Goal: Transaction & Acquisition: Purchase product/service

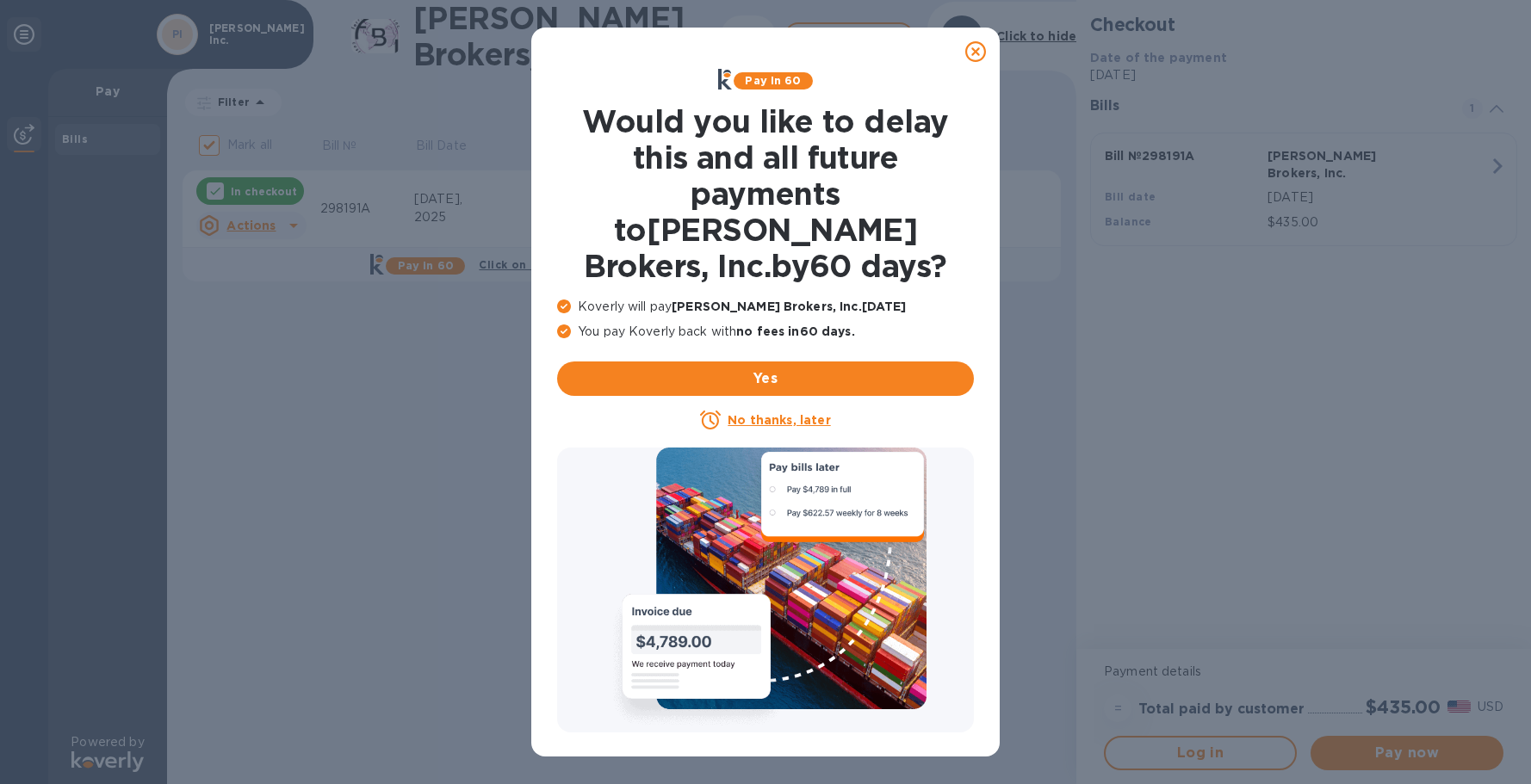
click at [765, 413] on u "No thanks, later" at bounding box center [779, 420] width 103 height 14
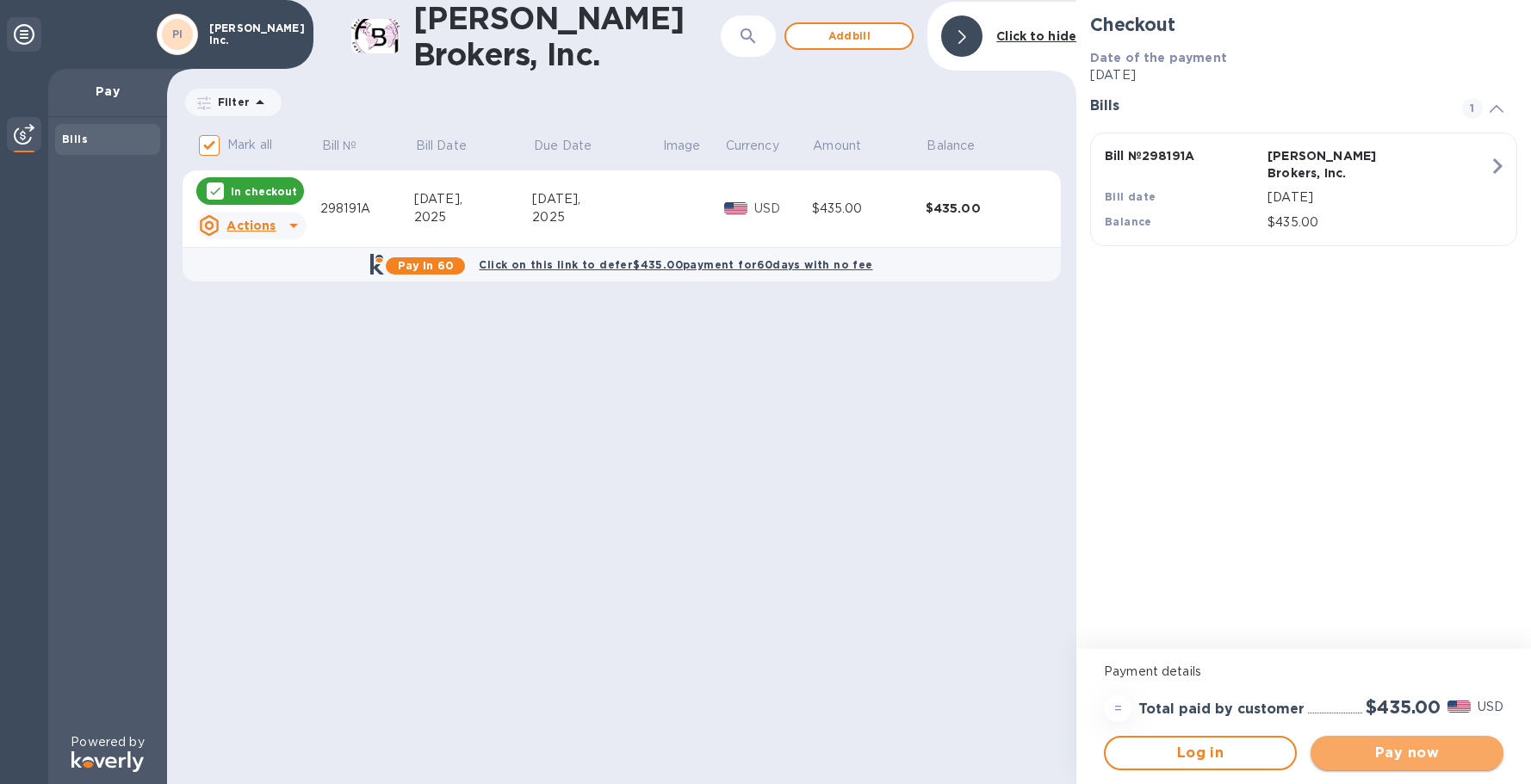
click at [1404, 752] on span "Pay now" at bounding box center [1406, 752] width 165 height 21
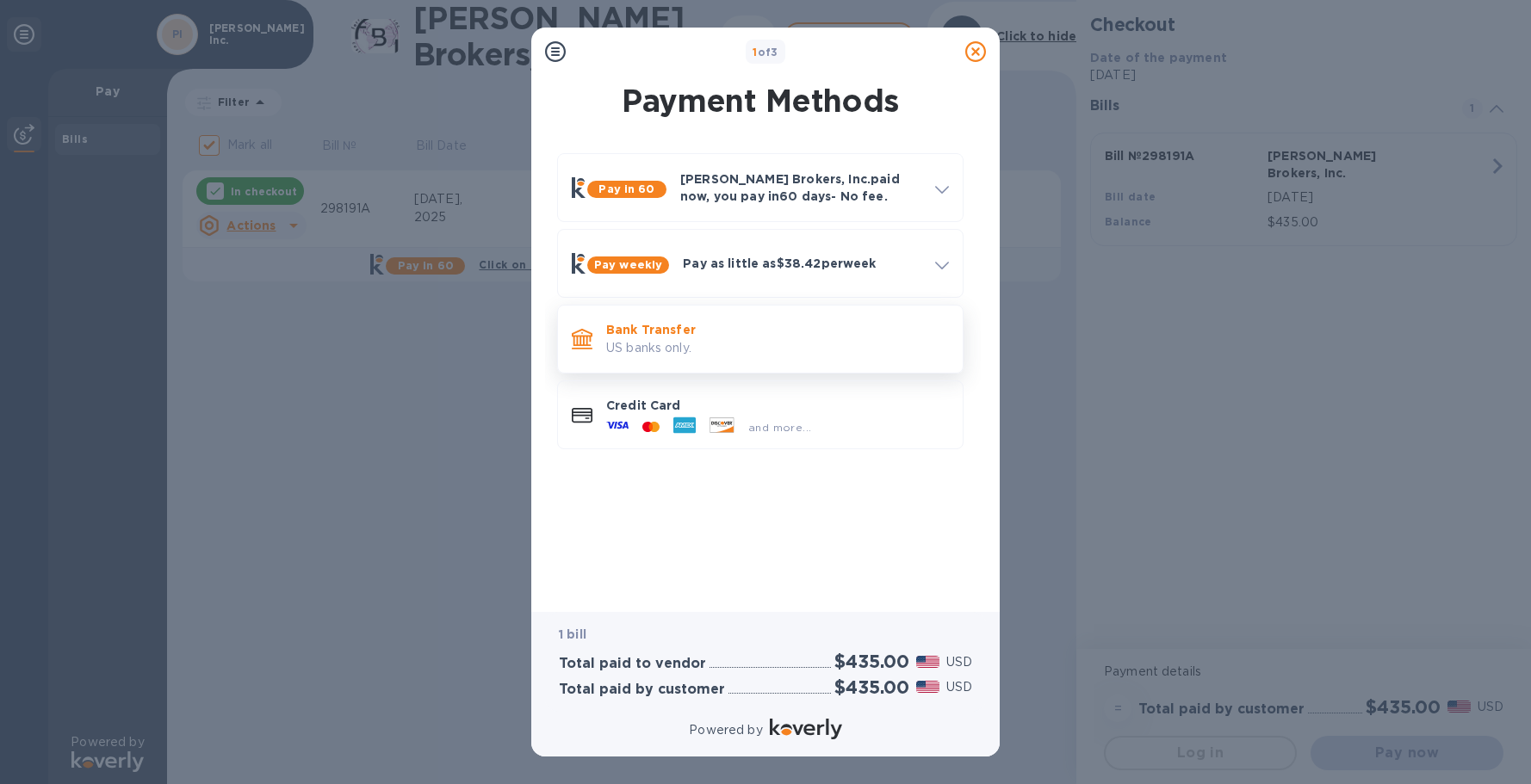
click at [686, 339] on p "US banks only." at bounding box center [777, 348] width 342 height 18
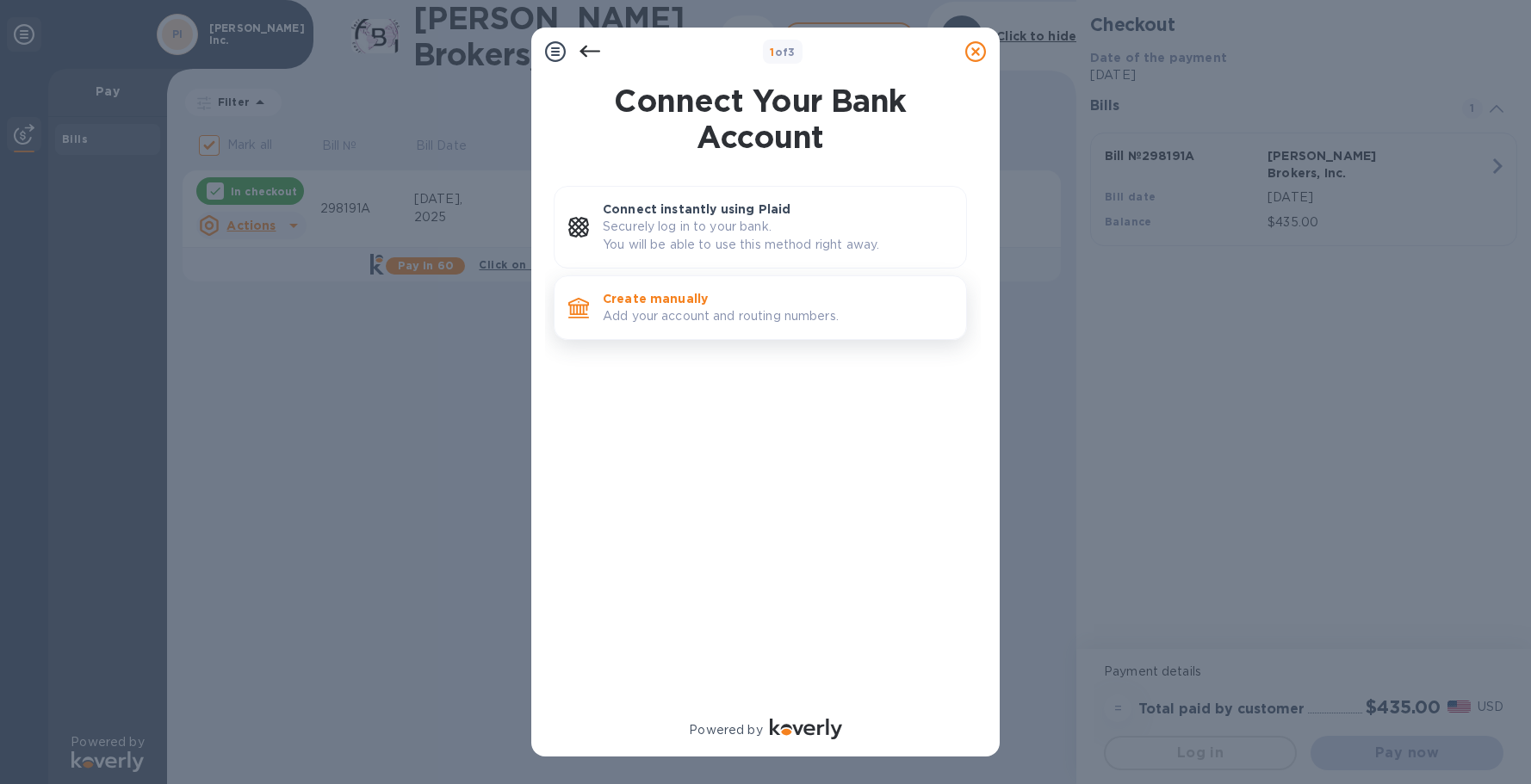
click at [689, 311] on p "Add your account and routing numbers." at bounding box center [776, 316] width 349 height 18
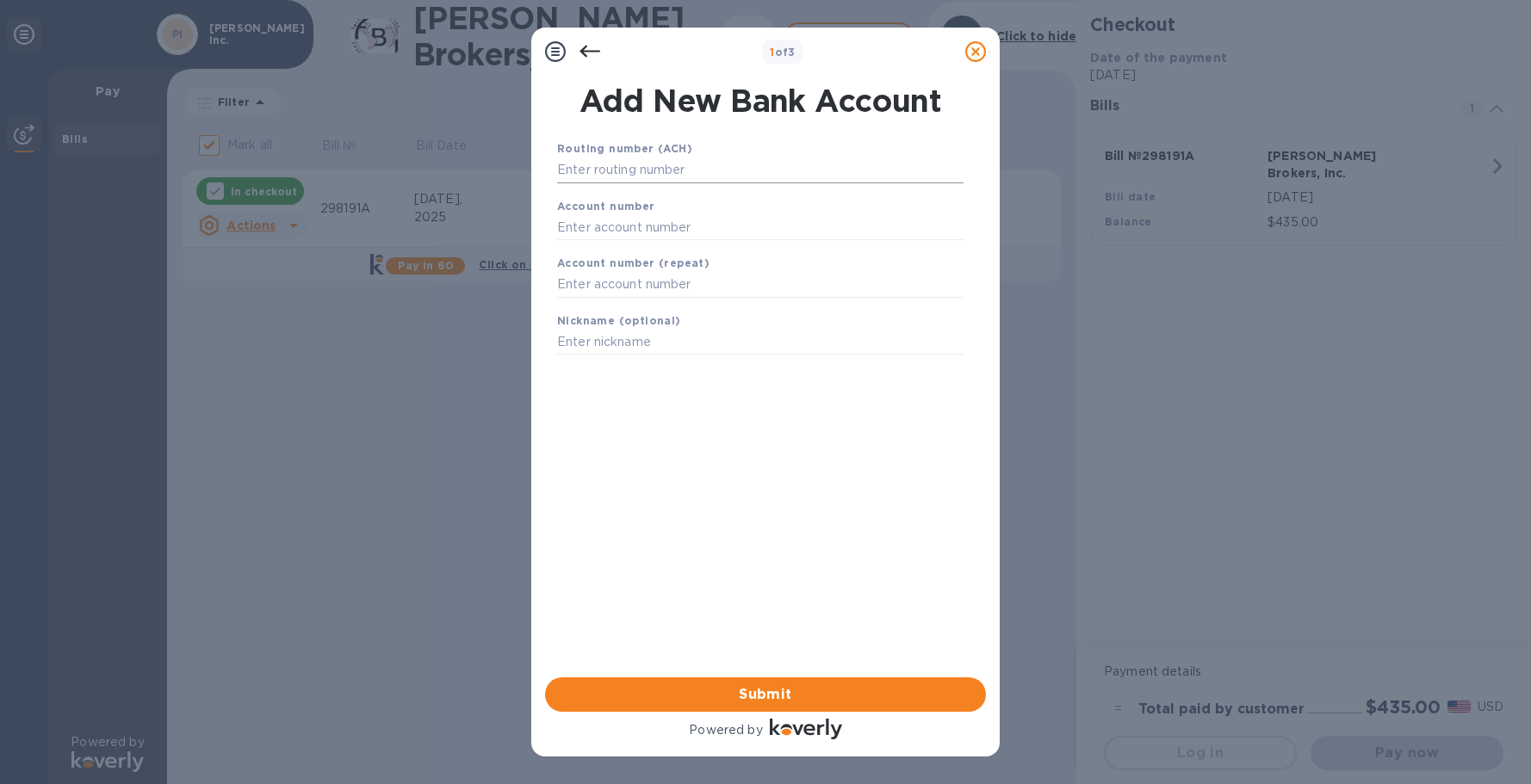
click at [662, 171] on input "text" at bounding box center [760, 170] width 406 height 26
type input "122016066"
click at [668, 242] on input "text" at bounding box center [760, 249] width 406 height 26
type input "006524052"
click at [633, 301] on input "text" at bounding box center [760, 306] width 406 height 26
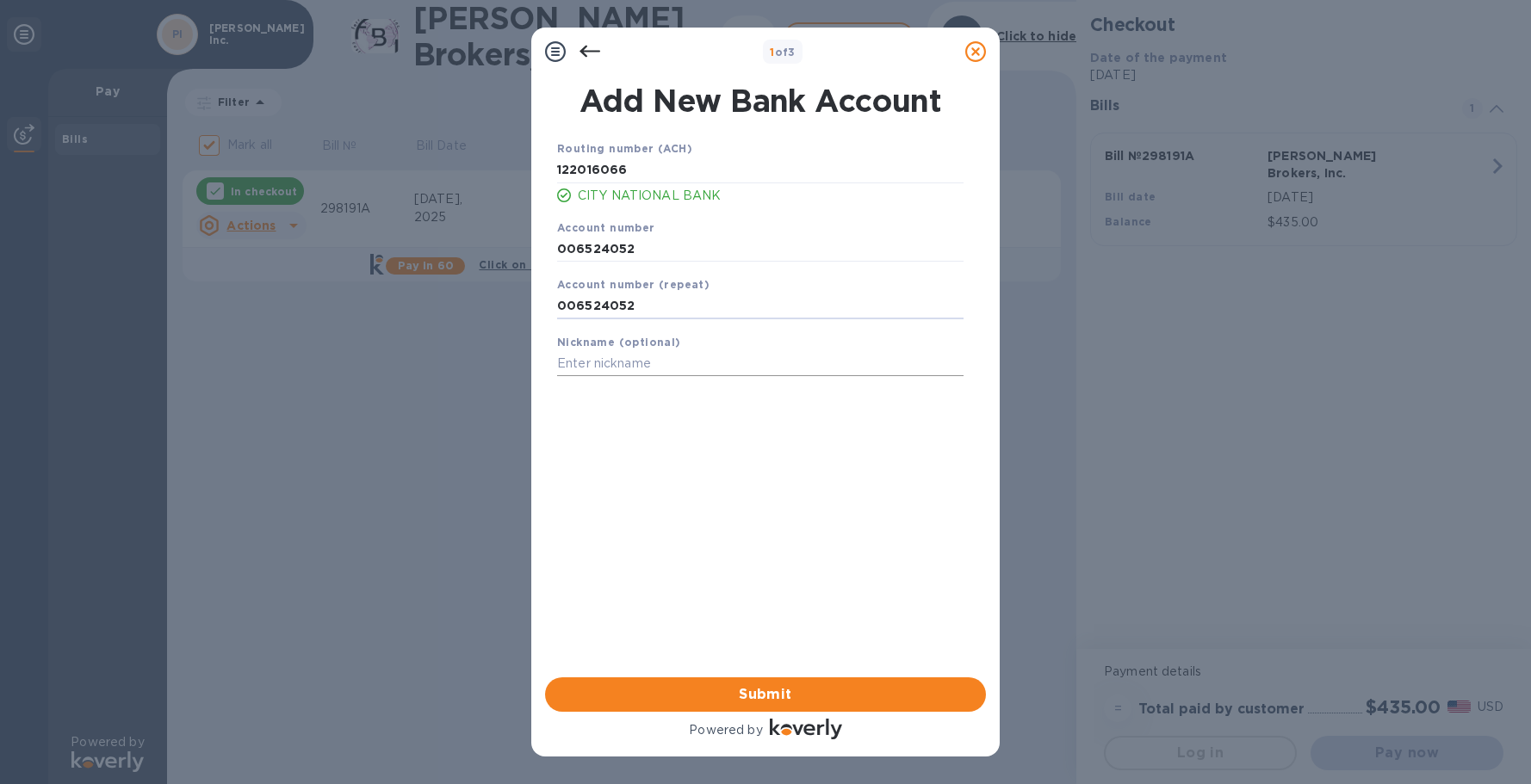
type input "006524052"
click at [642, 362] on input "text" at bounding box center [760, 364] width 406 height 26
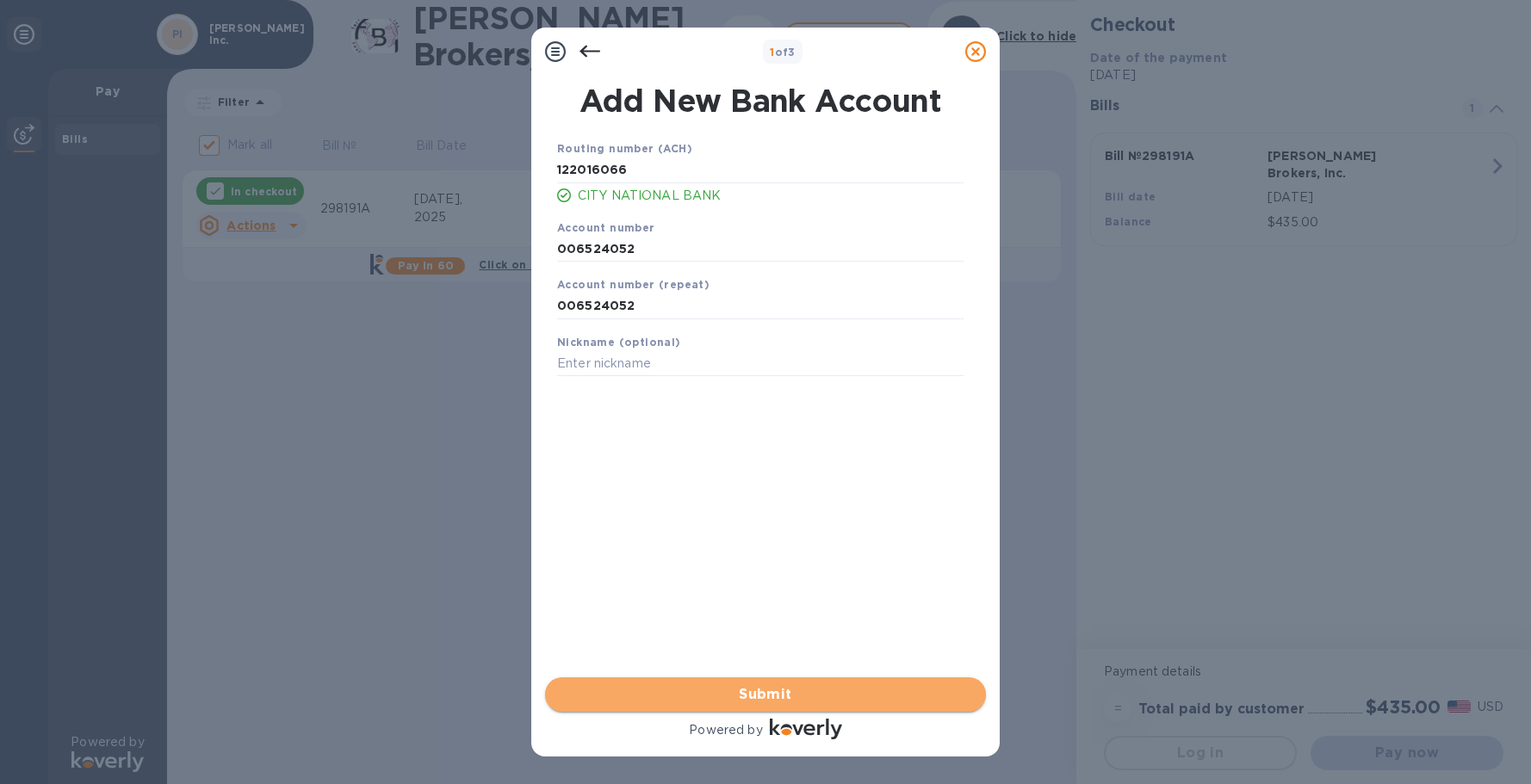
click at [762, 695] on span "Submit" at bounding box center [766, 694] width 413 height 21
